Goal: Navigation & Orientation: Understand site structure

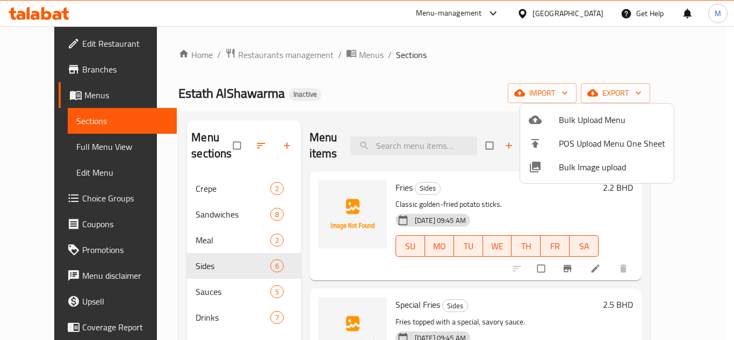
click at [36, 11] on div at bounding box center [367, 170] width 734 height 340
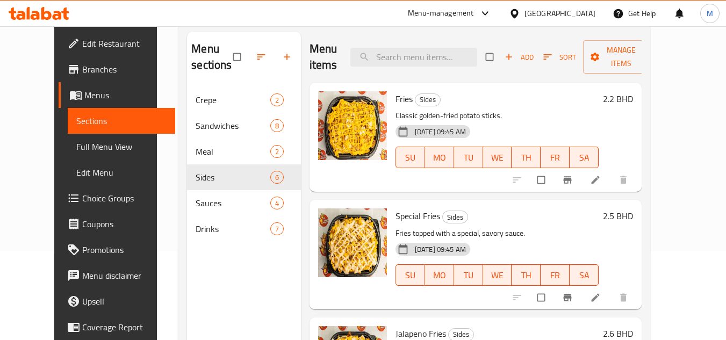
scroll to position [150, 0]
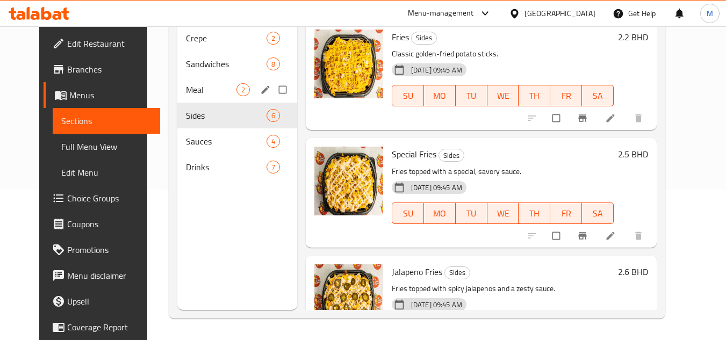
click at [182, 80] on div "Meal 2" at bounding box center [237, 90] width 120 height 26
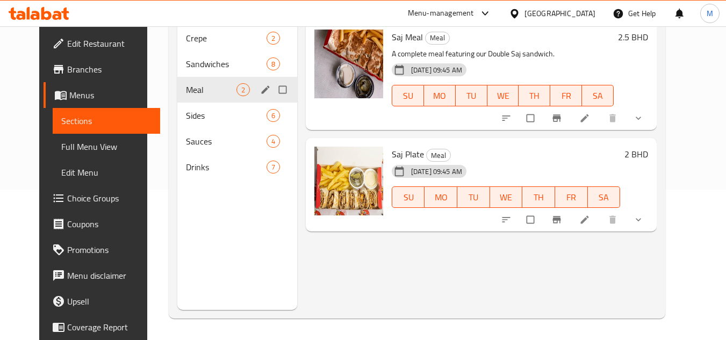
scroll to position [97, 0]
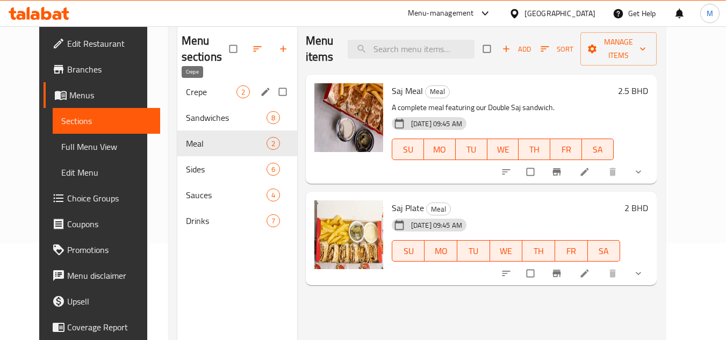
click at [186, 95] on span "Crepe" at bounding box center [211, 91] width 51 height 13
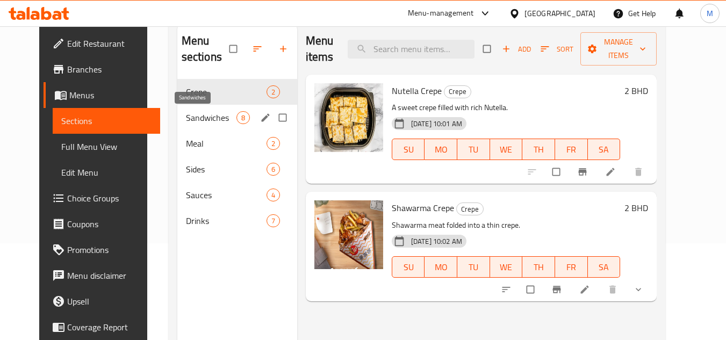
click at [186, 117] on span "Sandwiches" at bounding box center [211, 117] width 51 height 13
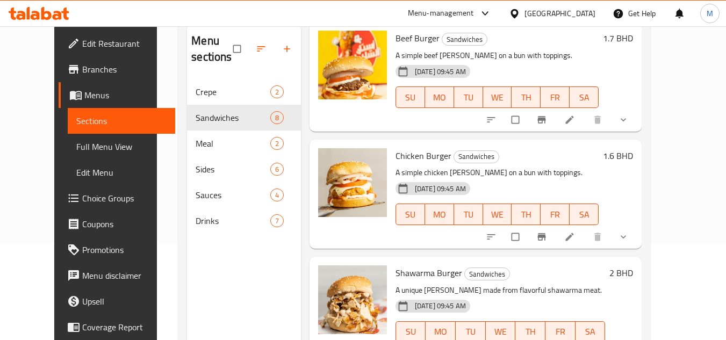
scroll to position [626, 0]
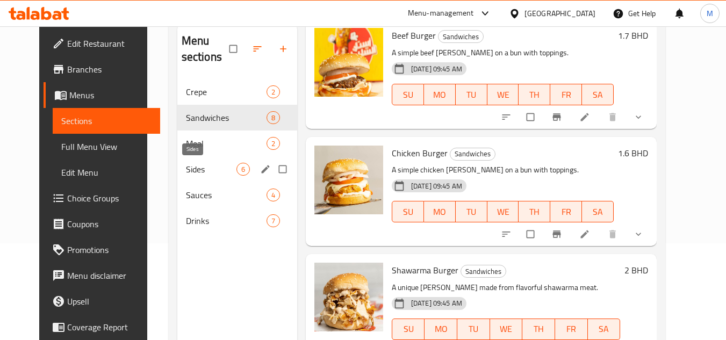
click at [186, 167] on span "Sides" at bounding box center [211, 169] width 51 height 13
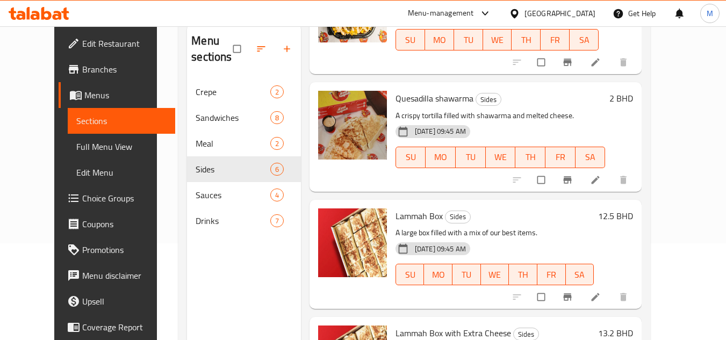
scroll to position [391, 0]
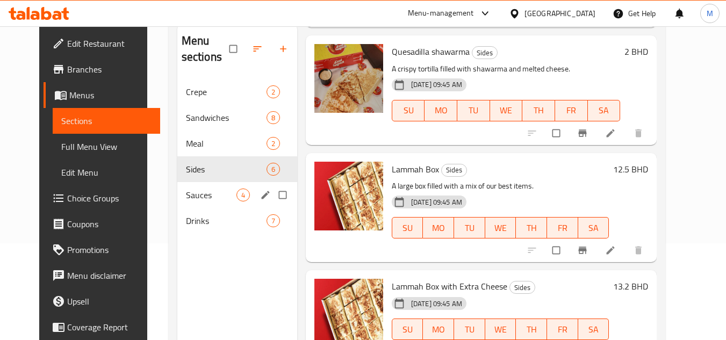
click at [186, 191] on span "Sauces" at bounding box center [211, 195] width 51 height 13
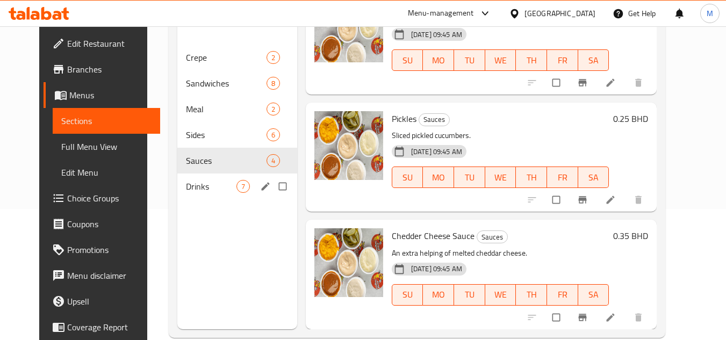
scroll to position [150, 0]
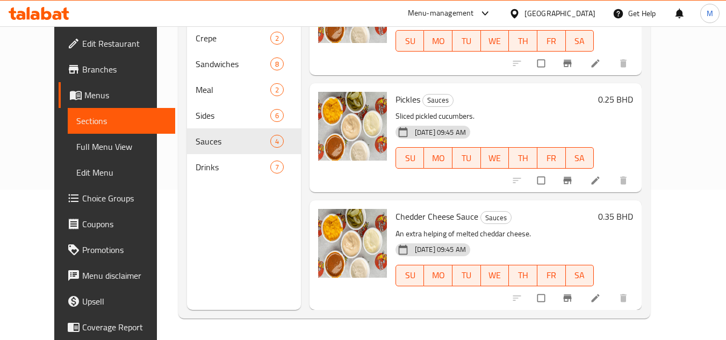
click at [60, 14] on icon at bounding box center [57, 15] width 9 height 9
